Goal: Task Accomplishment & Management: Manage account settings

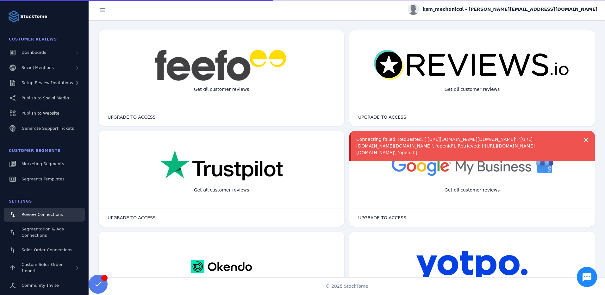
scroll to position [108, 0]
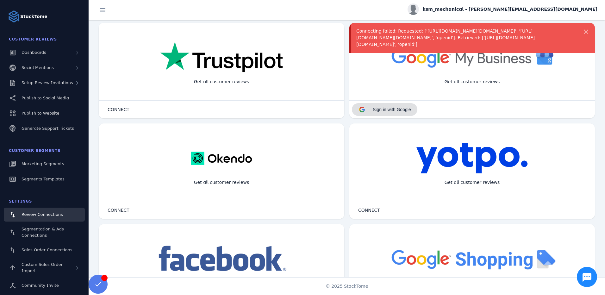
click at [388, 109] on span "Sign in with Google" at bounding box center [392, 109] width 38 height 5
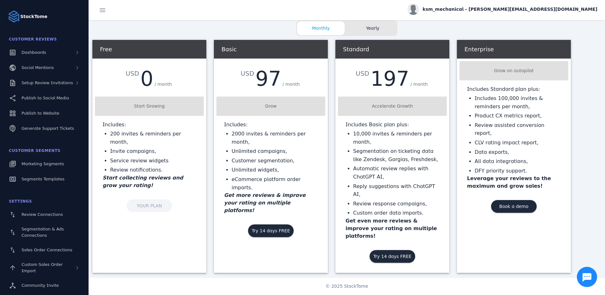
click at [156, 199] on div "Free USD 0 / month Start Growing Includes: 200 invites & reminders per month, I…" at bounding box center [149, 131] width 114 height 182
click at [36, 54] on span "Dashboards" at bounding box center [34, 52] width 25 height 5
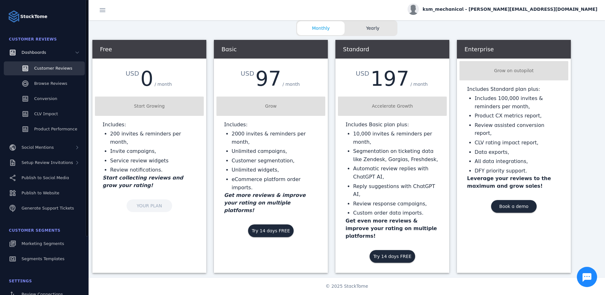
click at [47, 67] on span "Customer Reviews" at bounding box center [53, 68] width 38 height 5
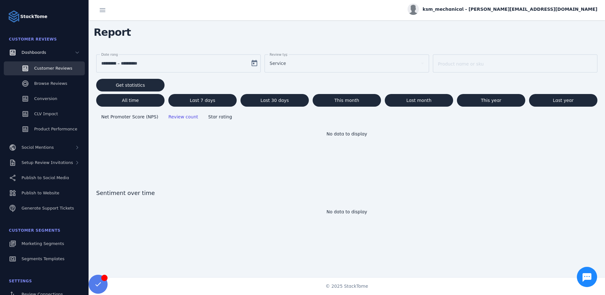
scroll to position [3, 0]
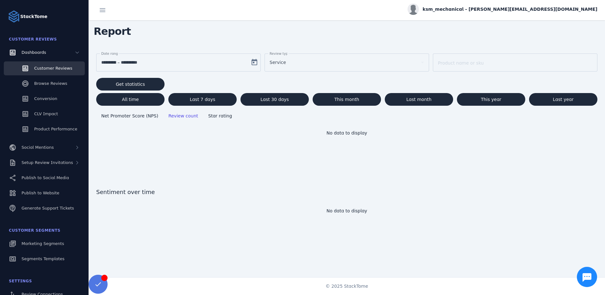
click at [100, 281] on span at bounding box center [97, 284] width 15 height 15
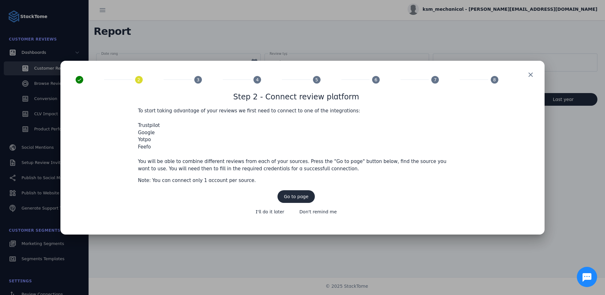
click at [295, 197] on span "Go to page" at bounding box center [296, 196] width 25 height 4
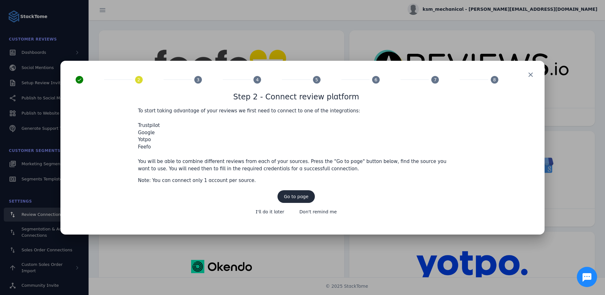
click at [297, 199] on span "Go to page" at bounding box center [296, 196] width 25 height 4
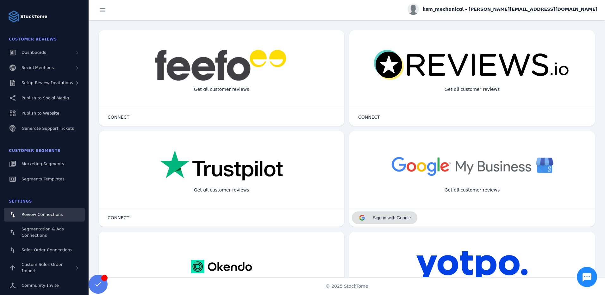
click at [402, 218] on span "Sign in with Google" at bounding box center [392, 217] width 38 height 5
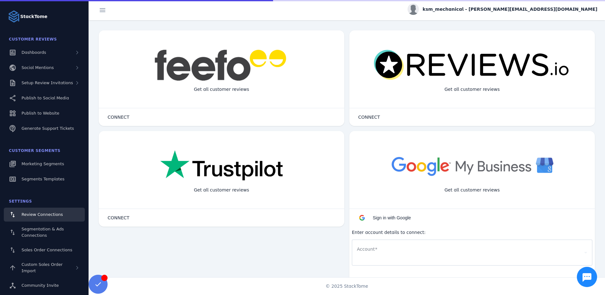
scroll to position [108, 0]
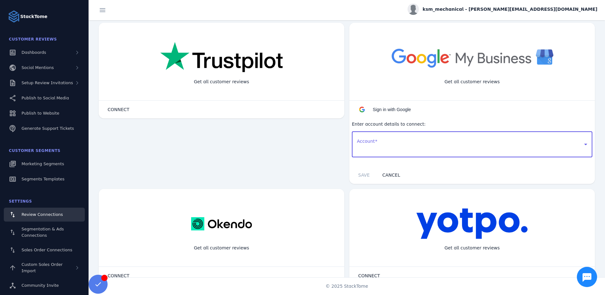
click at [389, 141] on div at bounding box center [469, 144] width 225 height 8
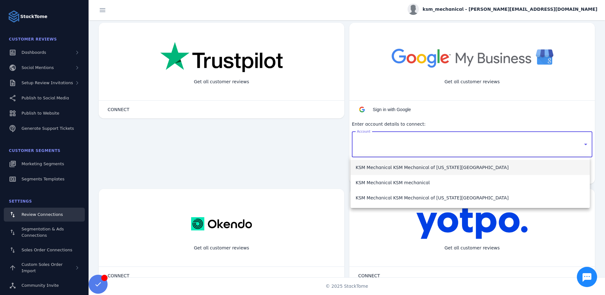
click at [422, 166] on span "KSM Mechanical KSM Mechanical of Colorado Springs" at bounding box center [432, 168] width 153 height 8
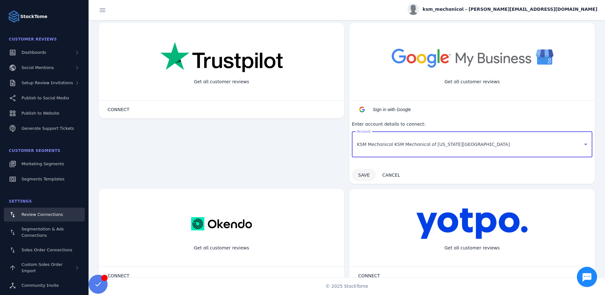
click at [358, 176] on span "SAVE" at bounding box center [363, 174] width 11 height 5
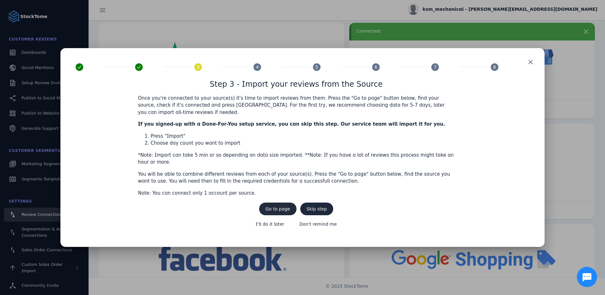
click at [284, 207] on span "Go to page" at bounding box center [277, 209] width 25 height 4
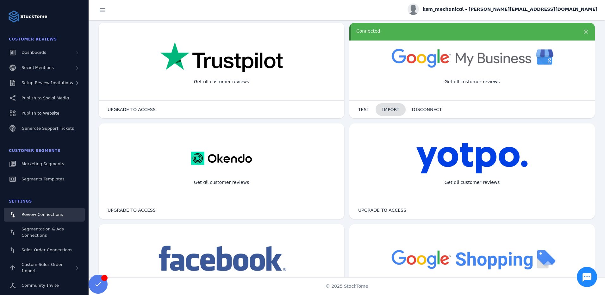
click at [388, 111] on span "IMPORT" at bounding box center [390, 109] width 17 height 4
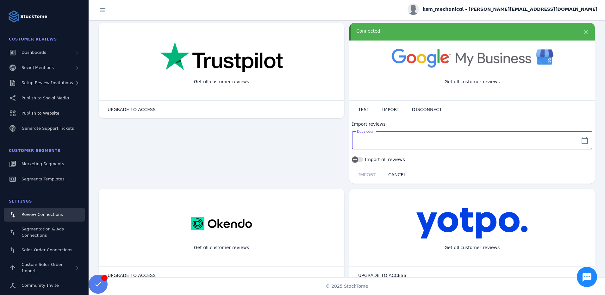
click at [388, 139] on input "Days count" at bounding box center [466, 141] width 219 height 8
click at [356, 157] on icon "button" at bounding box center [355, 160] width 6 height 6
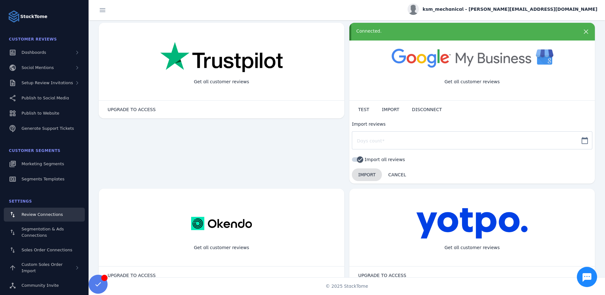
click at [366, 174] on span "IMPORT" at bounding box center [366, 174] width 17 height 4
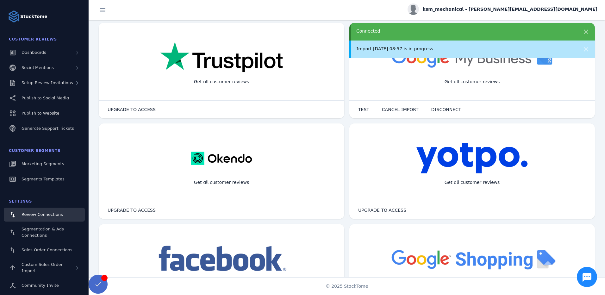
click at [99, 283] on span at bounding box center [97, 284] width 15 height 15
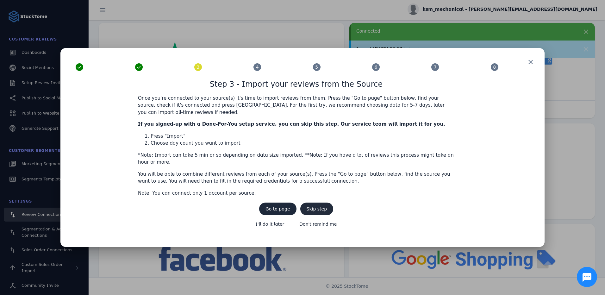
click at [318, 207] on span "Skip step" at bounding box center [317, 209] width 21 height 4
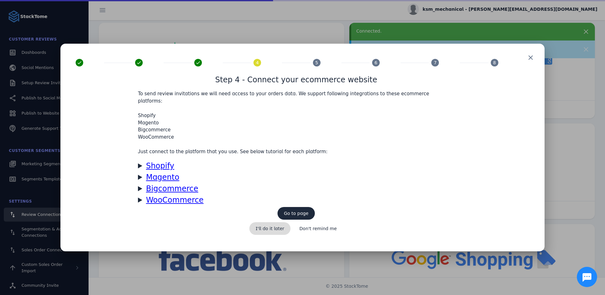
click at [273, 226] on span "I'll do it later" at bounding box center [270, 228] width 29 height 4
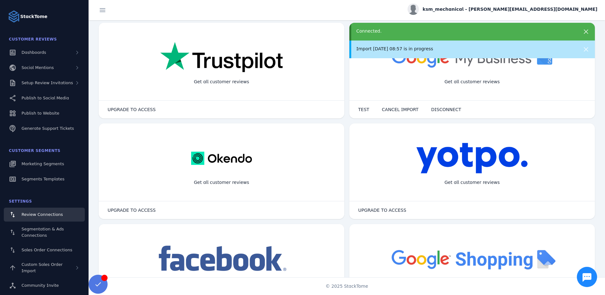
click at [98, 283] on span at bounding box center [97, 284] width 15 height 15
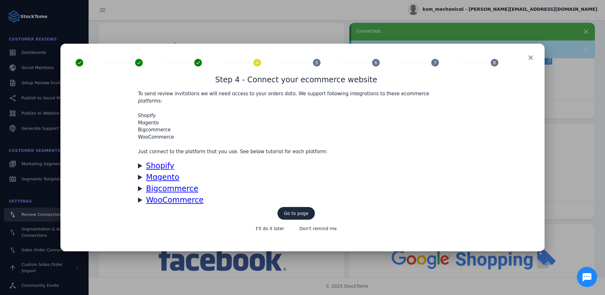
drag, startPoint x: 327, startPoint y: 220, endPoint x: 383, endPoint y: 201, distance: 59.0
click at [390, 199] on span "Step 4 - Connect your ecommerce website To send review invitations we will need…" at bounding box center [296, 155] width 441 height 162
click at [324, 226] on span "Don't remind me" at bounding box center [317, 228] width 37 height 4
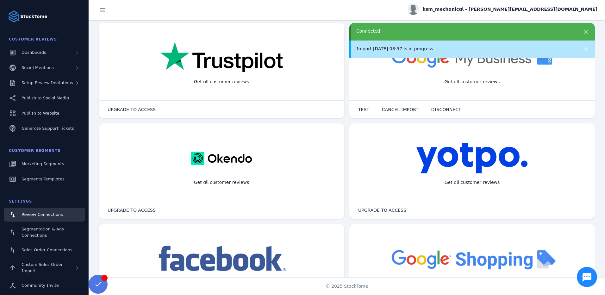
click at [89, 285] on classic-layout "StackTome Customer Reviews Dashboards Social Mentions Setup Review Invitations …" at bounding box center [302, 147] width 605 height 295
click at [96, 283] on span at bounding box center [97, 284] width 15 height 15
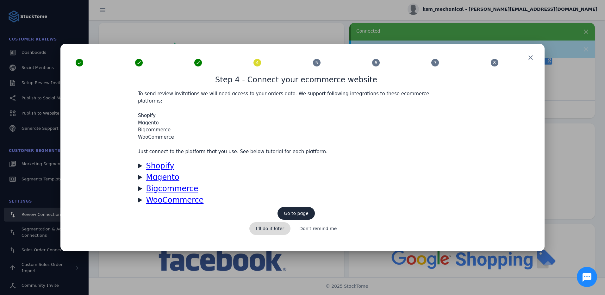
click at [275, 226] on span "I'll do it later" at bounding box center [270, 228] width 29 height 4
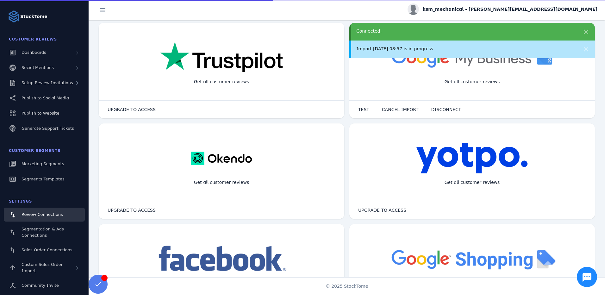
click at [108, 281] on div "© 2025 StackTome" at bounding box center [347, 286] width 516 height 18
click at [93, 287] on span at bounding box center [97, 284] width 15 height 15
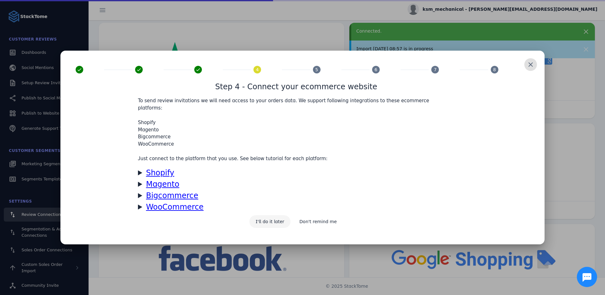
click at [268, 219] on span "I'll do it later" at bounding box center [270, 221] width 29 height 4
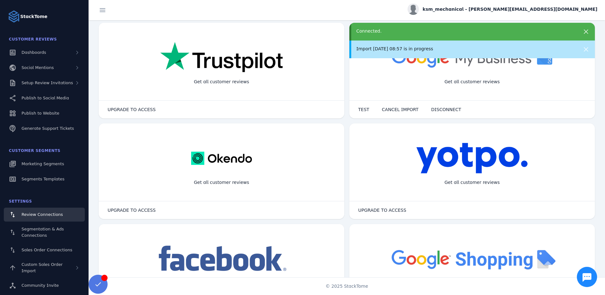
click at [97, 282] on span at bounding box center [97, 284] width 15 height 15
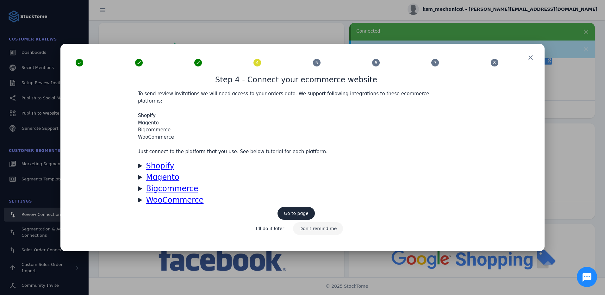
drag, startPoint x: 275, startPoint y: 216, endPoint x: 308, endPoint y: 218, distance: 32.6
click at [306, 221] on div "I'll do it later Don't remind me" at bounding box center [296, 228] width 96 height 15
click at [320, 226] on span "Don't remind me" at bounding box center [317, 228] width 37 height 4
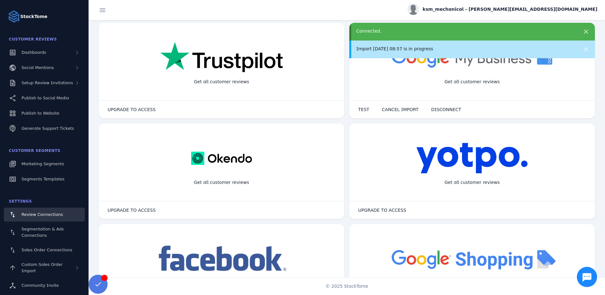
click at [103, 284] on span at bounding box center [97, 284] width 15 height 15
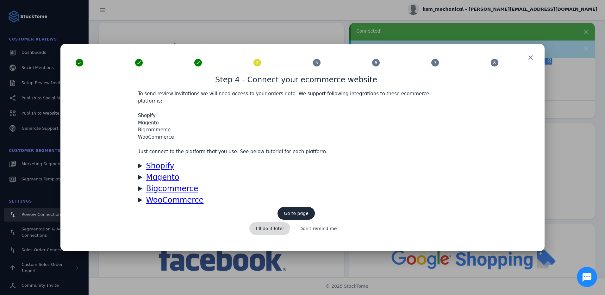
click at [272, 226] on span "I'll do it later" at bounding box center [270, 228] width 29 height 4
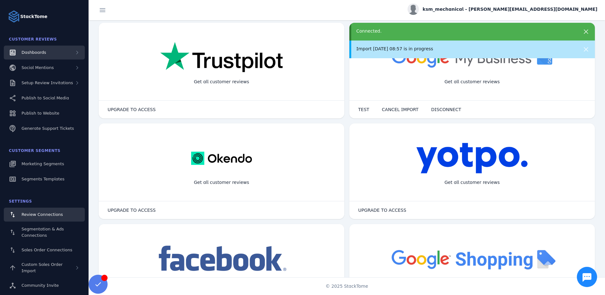
click at [46, 53] on div "Dashboards" at bounding box center [44, 53] width 81 height 14
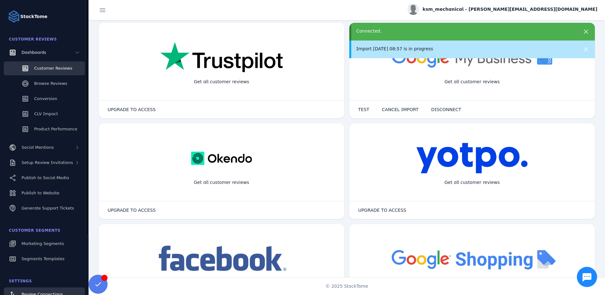
click at [54, 69] on span "Customer Reviews" at bounding box center [53, 68] width 38 height 5
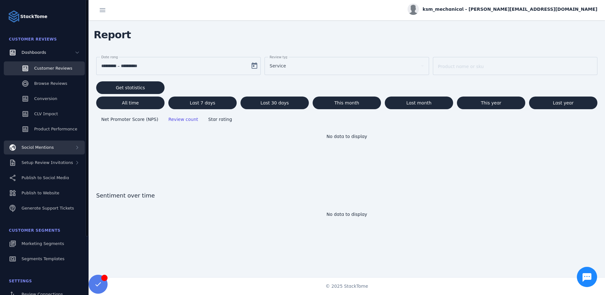
click at [52, 148] on div "Social Mentions" at bounding box center [44, 147] width 81 height 14
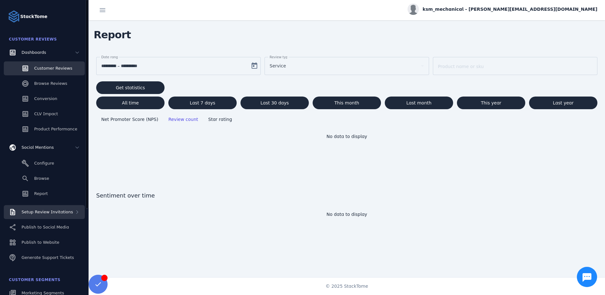
click at [52, 215] on div "Setup Review Invitations" at bounding box center [48, 212] width 52 height 6
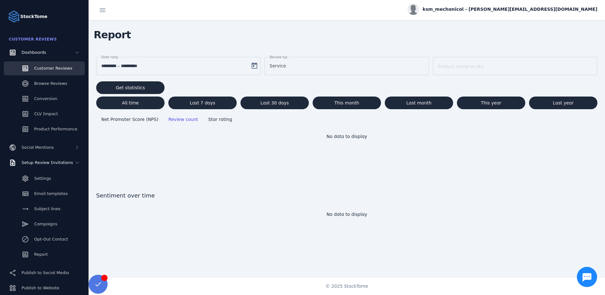
click at [94, 285] on span at bounding box center [97, 284] width 15 height 15
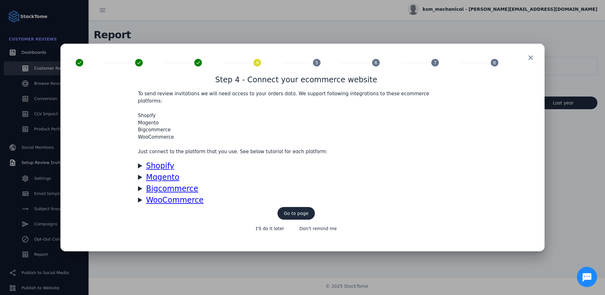
click at [317, 66] on span "5" at bounding box center [316, 62] width 3 height 7
click at [302, 211] on span "Go to page" at bounding box center [296, 213] width 25 height 4
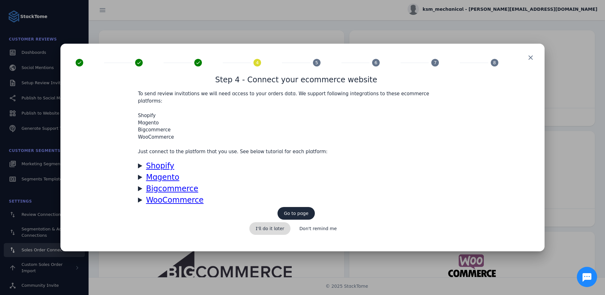
click at [276, 226] on span "I'll do it later" at bounding box center [270, 228] width 29 height 4
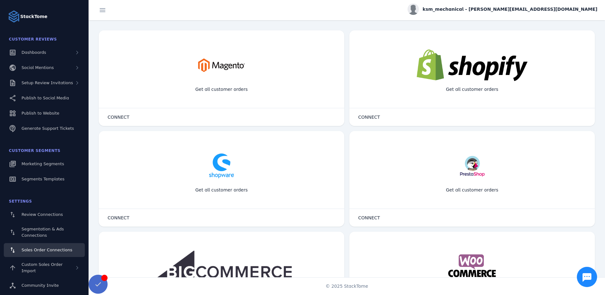
click at [96, 283] on span at bounding box center [97, 284] width 15 height 15
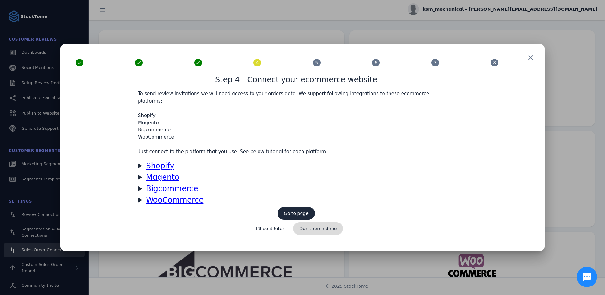
click at [326, 226] on span "Don't remind me" at bounding box center [317, 228] width 37 height 4
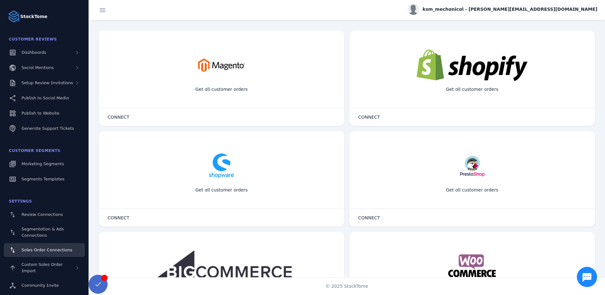
click at [91, 284] on span at bounding box center [97, 284] width 15 height 15
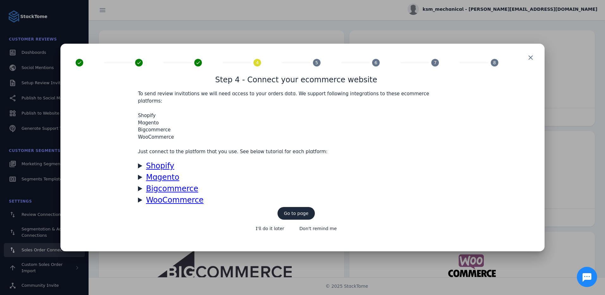
click at [320, 66] on div "5" at bounding box center [317, 63] width 8 height 8
click at [315, 65] on span "5" at bounding box center [316, 62] width 3 height 7
click at [271, 226] on span "I'll do it later" at bounding box center [270, 228] width 29 height 4
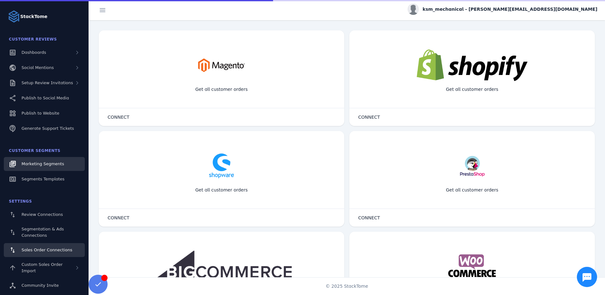
click at [53, 163] on span "Marketing Segments" at bounding box center [43, 163] width 42 height 5
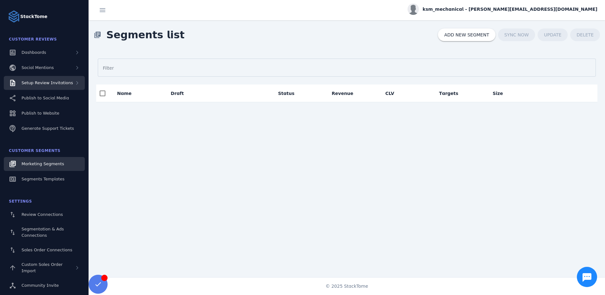
click at [67, 84] on span "Setup Review Invitations" at bounding box center [48, 82] width 52 height 5
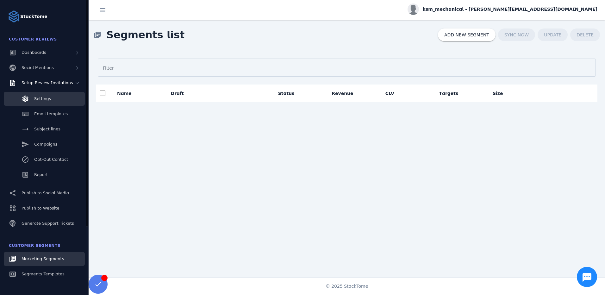
click at [36, 99] on span "Settings" at bounding box center [42, 98] width 17 height 5
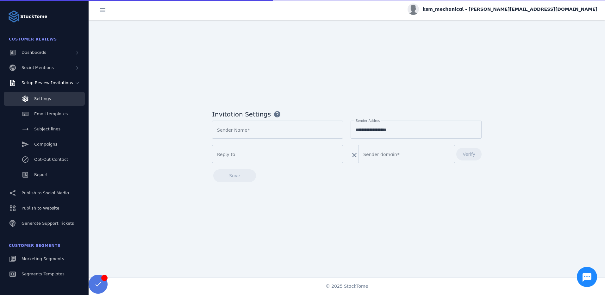
type input "**********"
click at [97, 292] on span at bounding box center [98, 284] width 19 height 19
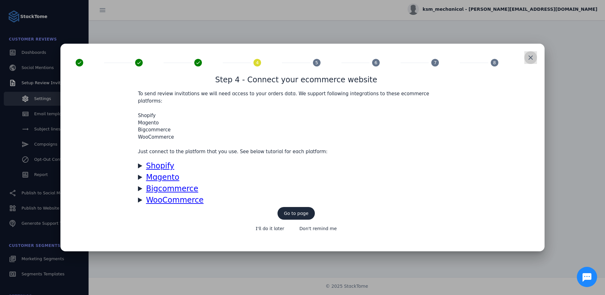
click at [529, 63] on span at bounding box center [530, 57] width 15 height 15
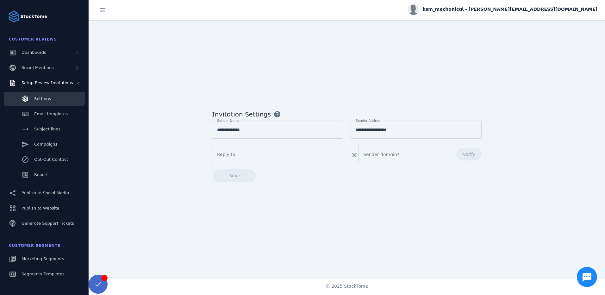
click at [98, 281] on span at bounding box center [97, 284] width 15 height 15
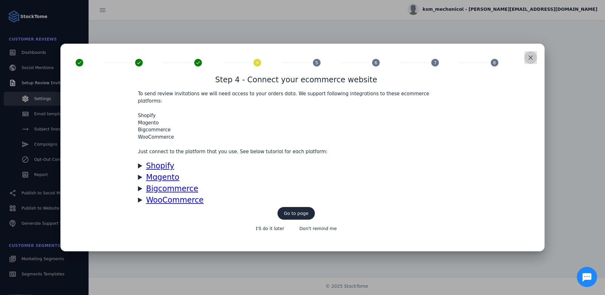
click at [530, 59] on span at bounding box center [530, 57] width 15 height 15
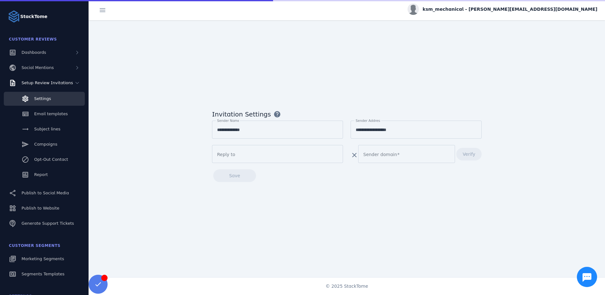
click at [589, 278] on icon "Chat button" at bounding box center [586, 277] width 9 height 9
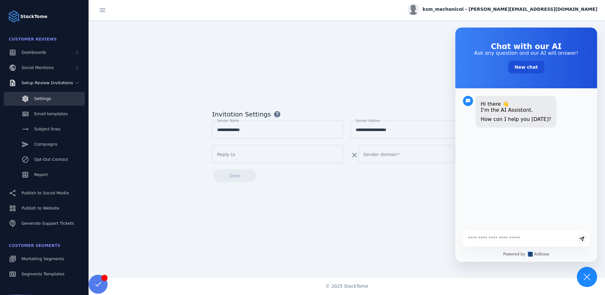
click at [588, 274] on icon "Chat button" at bounding box center [586, 276] width 9 height 9
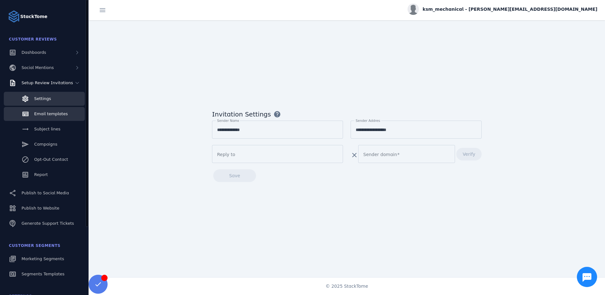
click at [58, 116] on span "Email templates" at bounding box center [51, 113] width 34 height 5
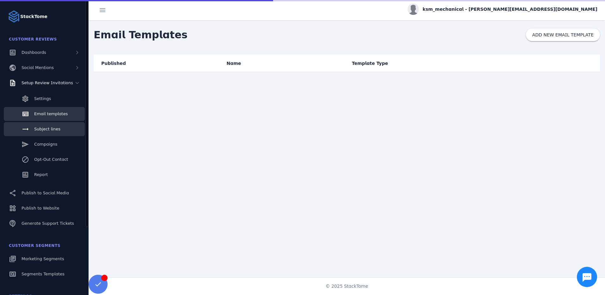
click at [48, 134] on link "Subject lines" at bounding box center [44, 129] width 81 height 14
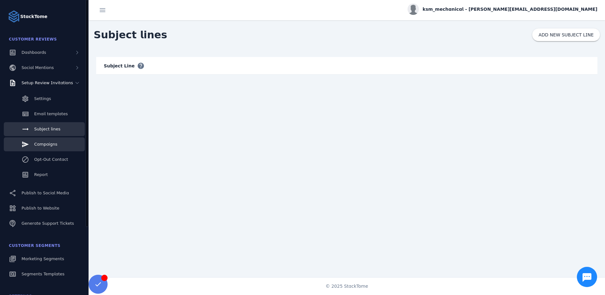
click at [42, 141] on link "Campaigns" at bounding box center [44, 144] width 81 height 14
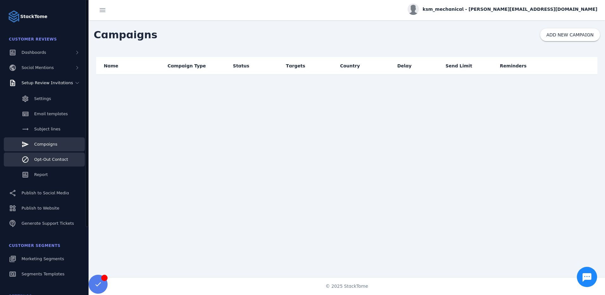
click at [56, 162] on span "Opt-Out Contact" at bounding box center [51, 159] width 34 height 5
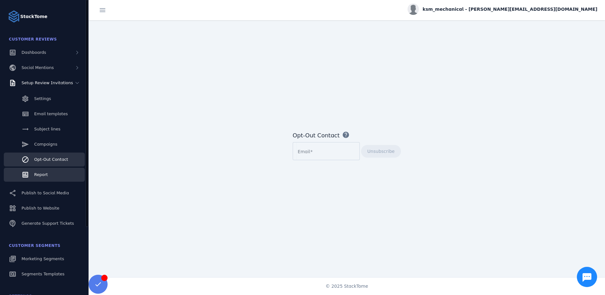
click at [44, 177] on div "Report" at bounding box center [41, 174] width 14 height 6
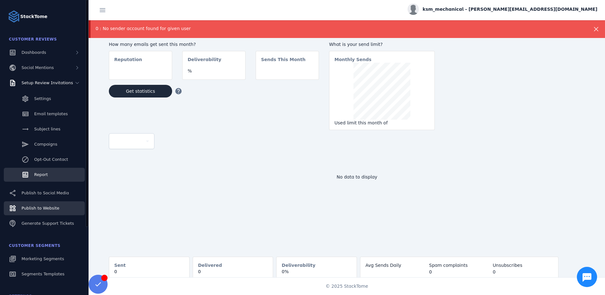
scroll to position [89, 0]
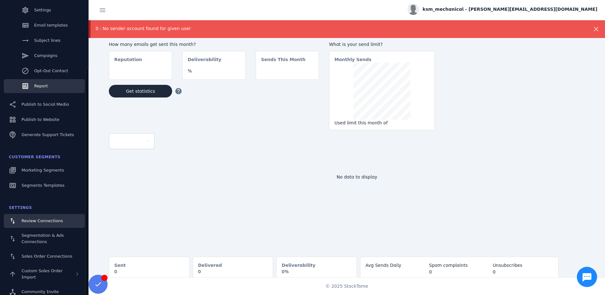
click at [59, 221] on span "Review Connections" at bounding box center [42, 220] width 41 height 5
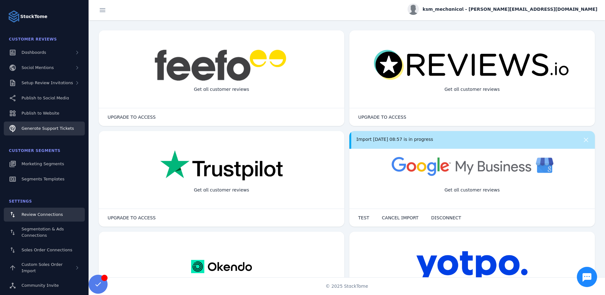
click at [47, 130] on span "Generate Support Tickets" at bounding box center [48, 128] width 53 height 5
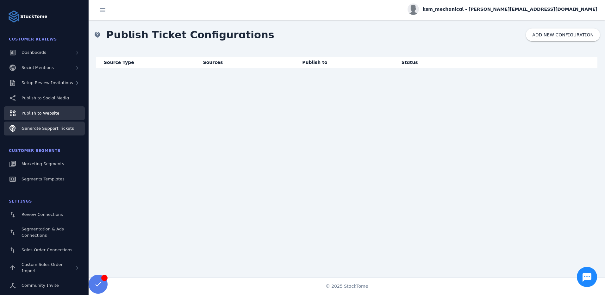
click at [60, 111] on link "Publish to Website" at bounding box center [44, 113] width 81 height 14
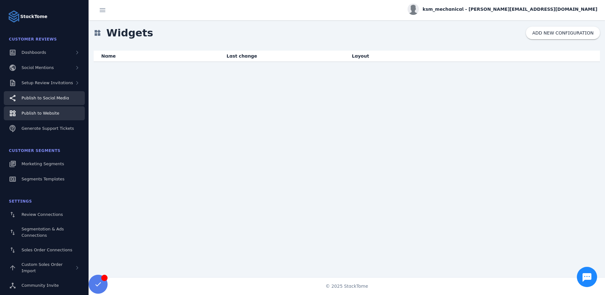
click at [47, 99] on span "Publish to Social Media" at bounding box center [45, 98] width 47 height 5
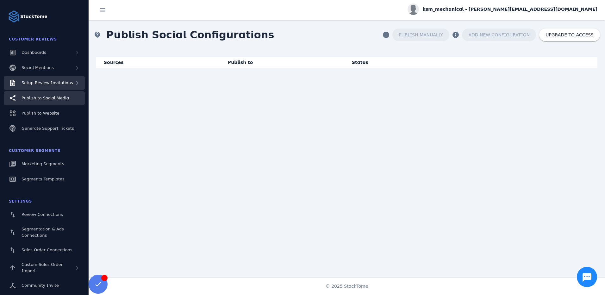
click at [52, 81] on span "Setup Review Invitations" at bounding box center [48, 82] width 52 height 5
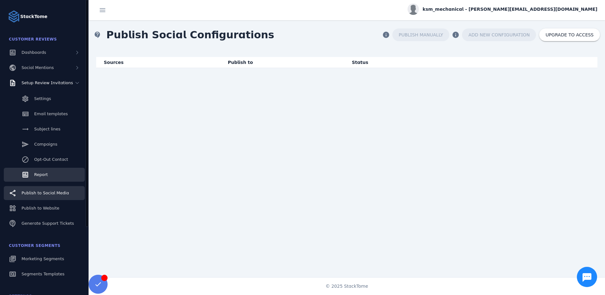
click at [46, 177] on div "Report" at bounding box center [41, 174] width 14 height 6
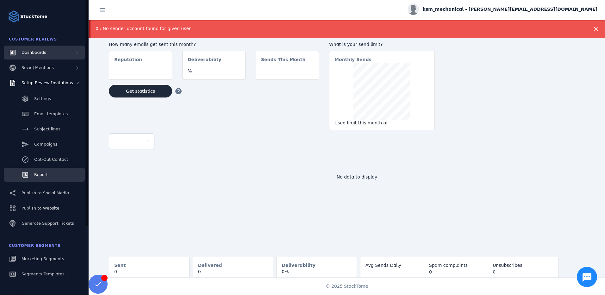
click at [42, 54] on span "Dashboards" at bounding box center [34, 52] width 25 height 5
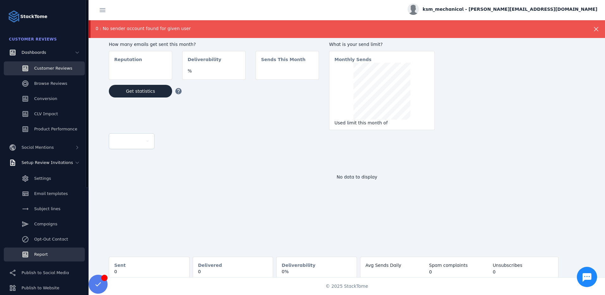
click at [59, 67] on span "Customer Reviews" at bounding box center [53, 68] width 38 height 5
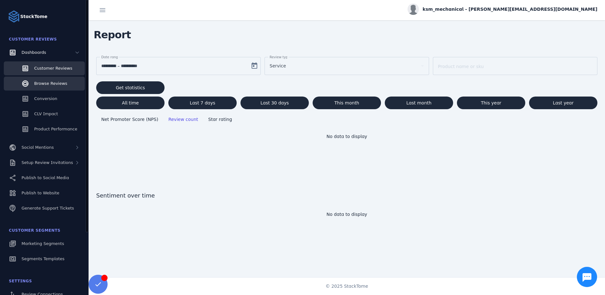
click at [59, 84] on span "Browse Reviews" at bounding box center [50, 83] width 33 height 5
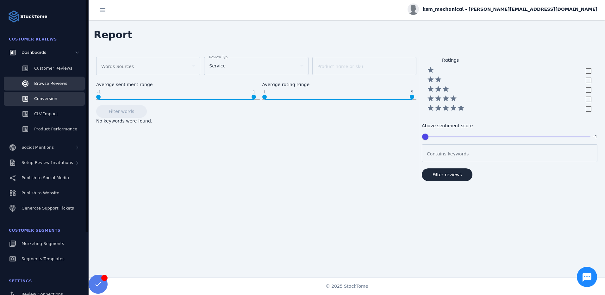
click at [58, 97] on link "Conversion" at bounding box center [44, 99] width 81 height 14
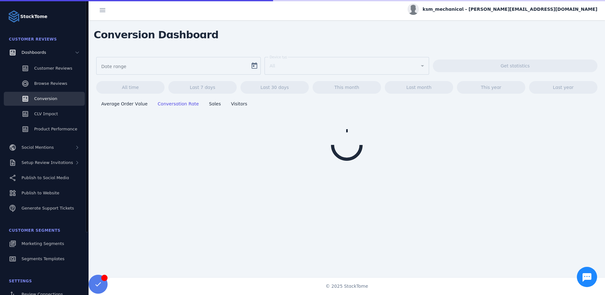
type input "**********"
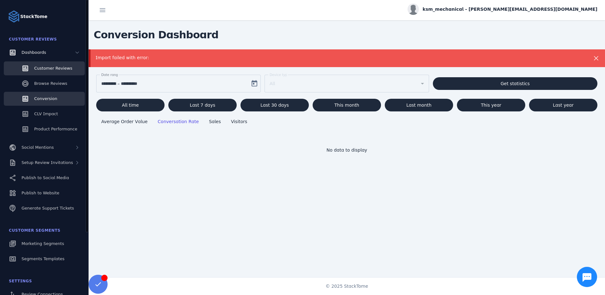
click at [50, 72] on link "Customer Reviews" at bounding box center [44, 68] width 81 height 14
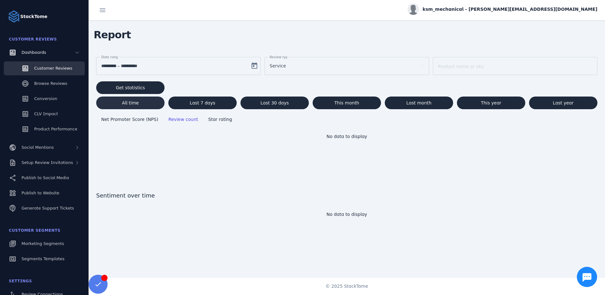
click at [122, 101] on span "All time" at bounding box center [130, 103] width 17 height 4
type input "**********"
click at [52, 164] on span "Setup Review Invitations" at bounding box center [48, 162] width 52 height 5
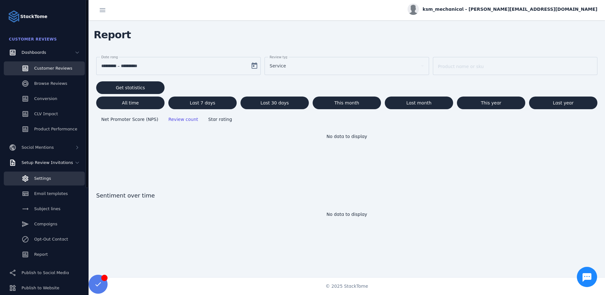
click at [43, 183] on link "Settings" at bounding box center [44, 178] width 81 height 14
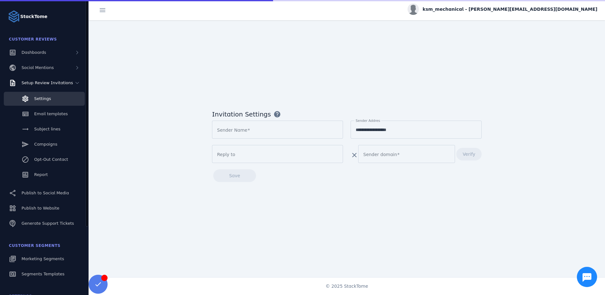
type input "**********"
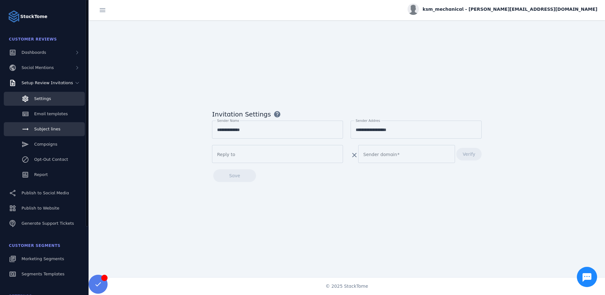
click at [55, 129] on span "Subject lines" at bounding box center [47, 129] width 26 height 5
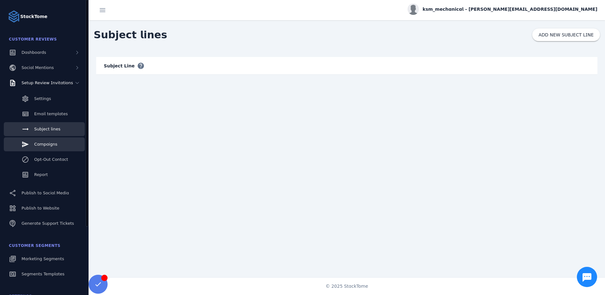
click at [50, 142] on span "Campaigns" at bounding box center [45, 144] width 23 height 5
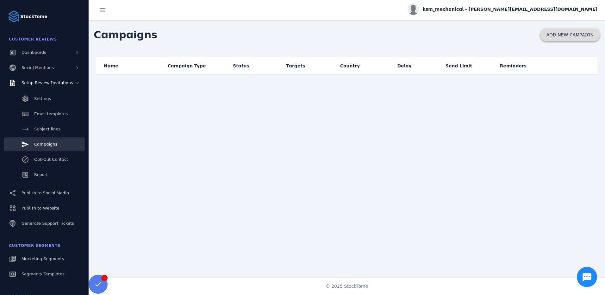
click at [574, 35] on span "ADD NEW CAMPAIGN" at bounding box center [569, 35] width 47 height 4
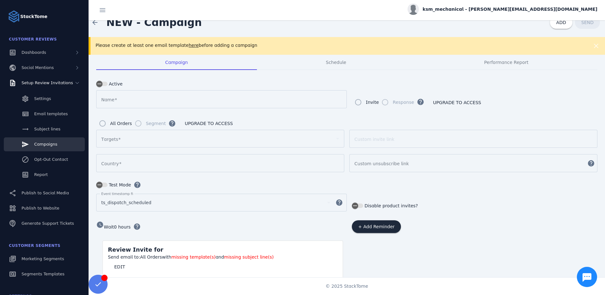
scroll to position [22, 0]
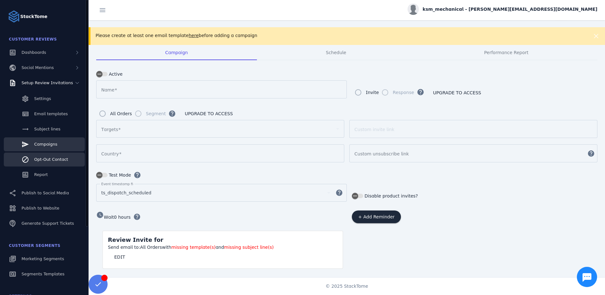
click at [63, 161] on span "Opt-Out Contact" at bounding box center [51, 159] width 34 height 5
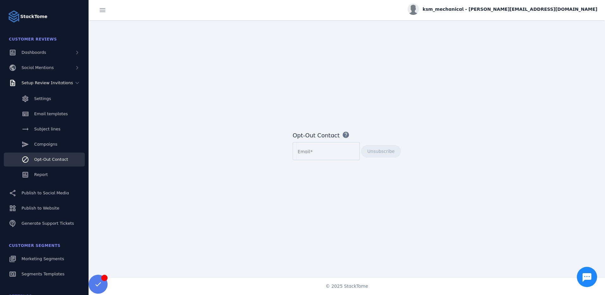
click at [342, 136] on mat-icon "help" at bounding box center [346, 135] width 8 height 8
click at [46, 174] on span "Report" at bounding box center [41, 174] width 14 height 5
